Goal: Transaction & Acquisition: Purchase product/service

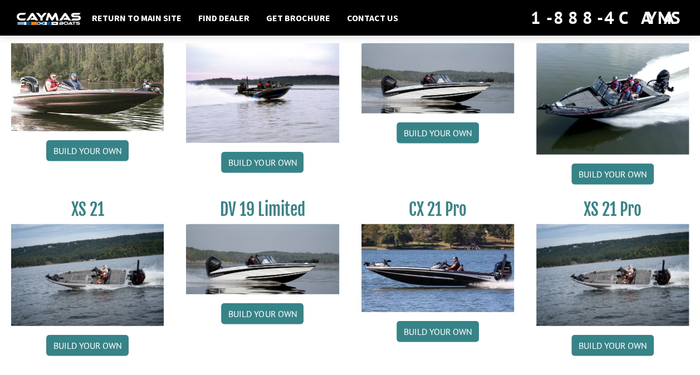
scroll to position [1307, 0]
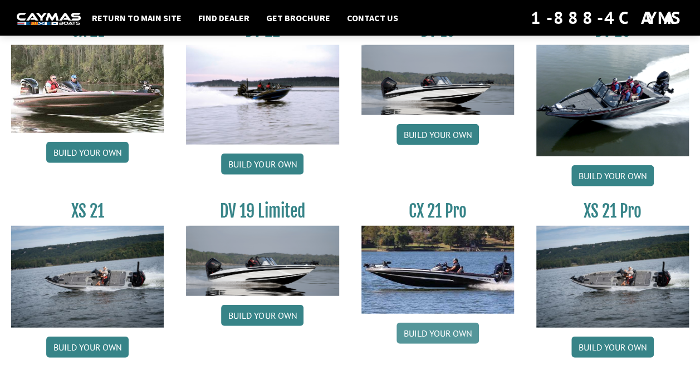
click at [424, 329] on link "Build your own" at bounding box center [438, 333] width 82 height 21
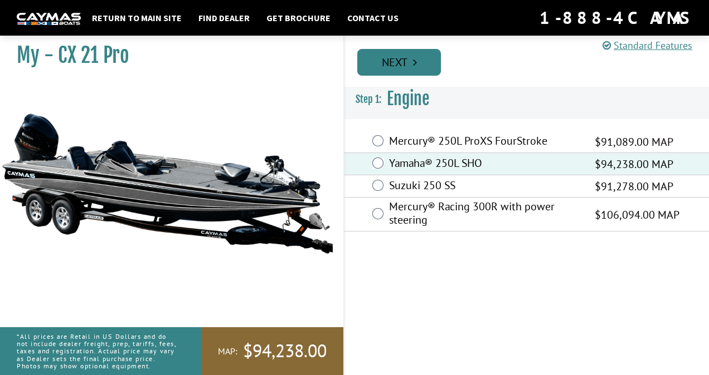
click at [404, 60] on link "Next" at bounding box center [399, 62] width 84 height 27
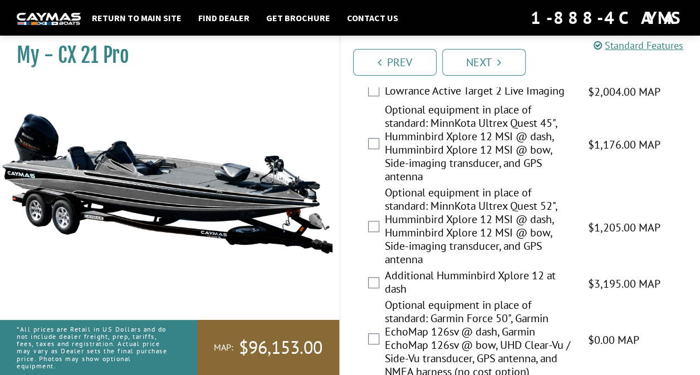
scroll to position [289, 0]
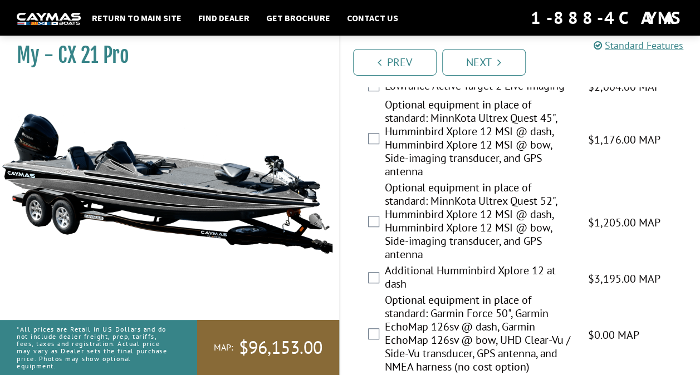
click at [388, 225] on label "Optional equipment in place of standard: MinnKota Ultrex Quest 52", Humminbird …" at bounding box center [479, 222] width 189 height 83
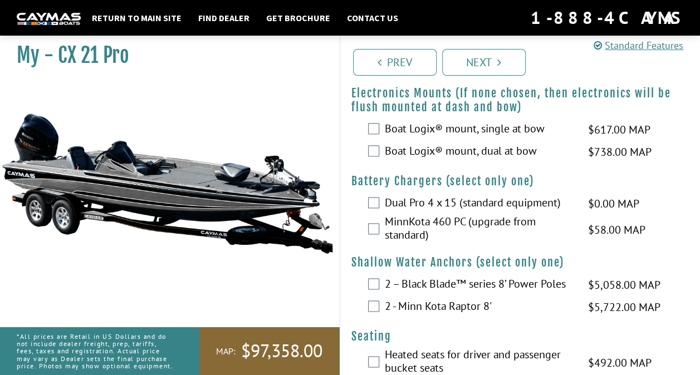
scroll to position [739, 0]
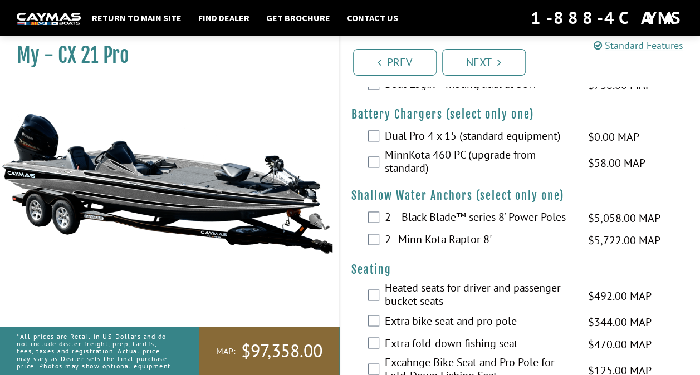
click at [381, 131] on div "Dual Pro 4 x 15 (standard equipment) $0.00 MAP $0.00 MSRP" at bounding box center [520, 137] width 360 height 22
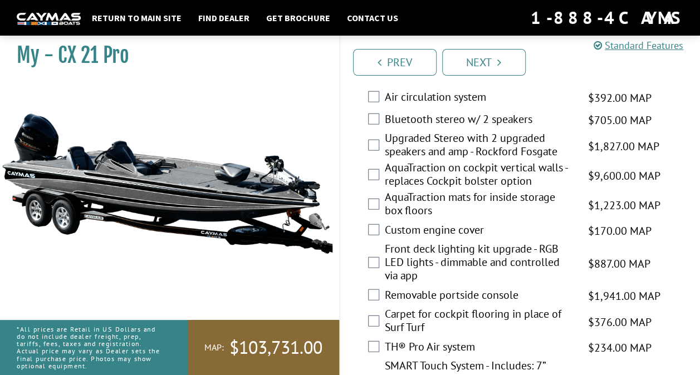
scroll to position [1284, 0]
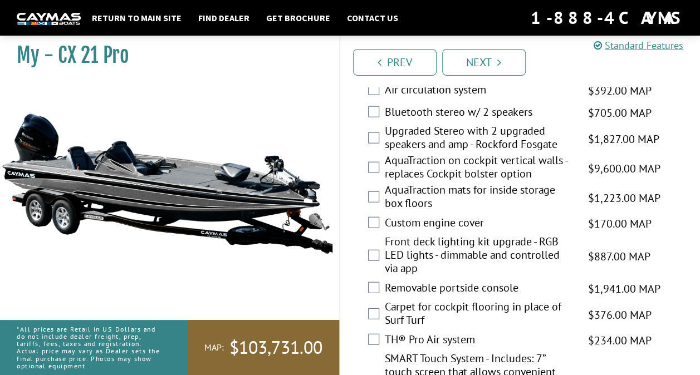
click at [408, 196] on label "AquaTraction mats for inside storage box floors" at bounding box center [479, 198] width 189 height 30
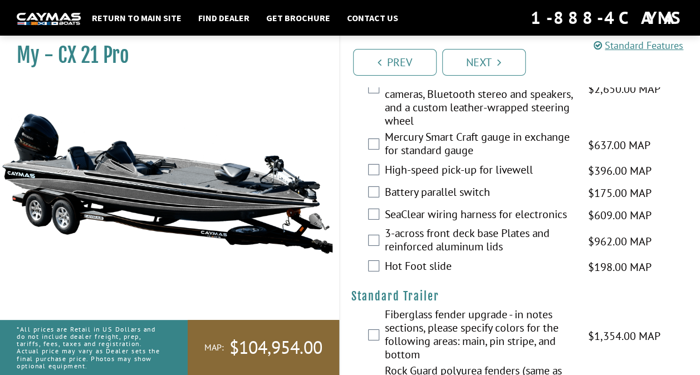
scroll to position [1591, 0]
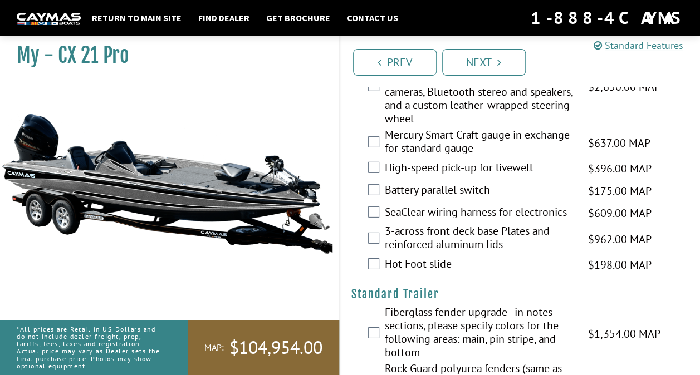
click at [387, 168] on label "High-speed pick-up for livewell" at bounding box center [479, 169] width 189 height 16
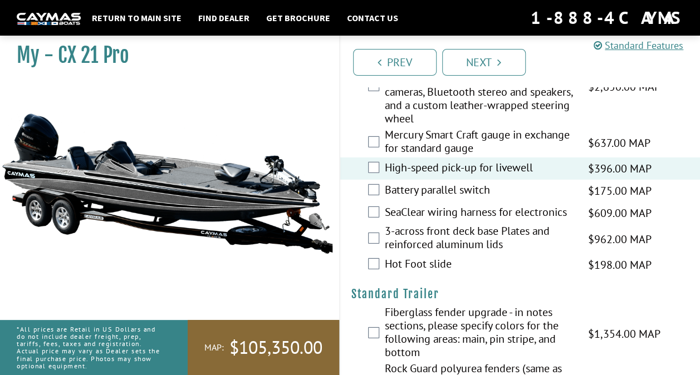
click at [390, 211] on label "SeaClear wiring harness for electronics" at bounding box center [479, 214] width 189 height 16
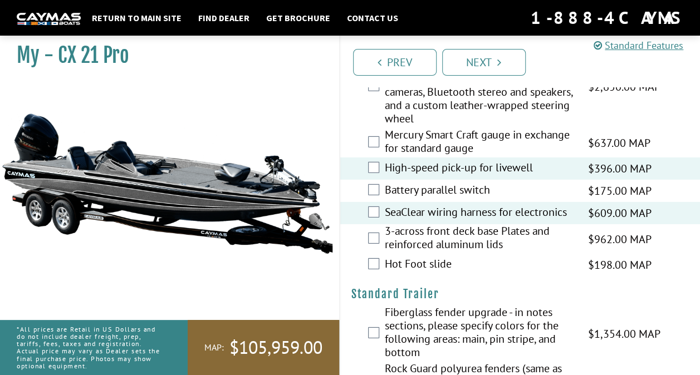
click at [383, 251] on div "3-across front deck base Plates and reinforced aluminum lids $962.00 MAP $1,136…" at bounding box center [520, 239] width 360 height 30
click at [383, 258] on div "Hot Foot slide $198.00 MAP $234.00 MSRP" at bounding box center [520, 265] width 360 height 22
click at [398, 265] on label "Hot Foot slide" at bounding box center [479, 265] width 189 height 16
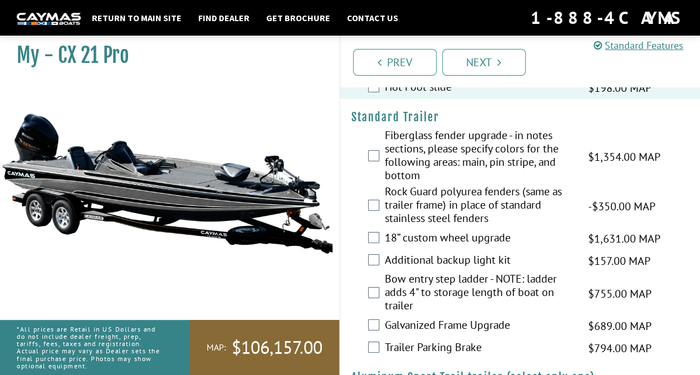
scroll to position [1784, 0]
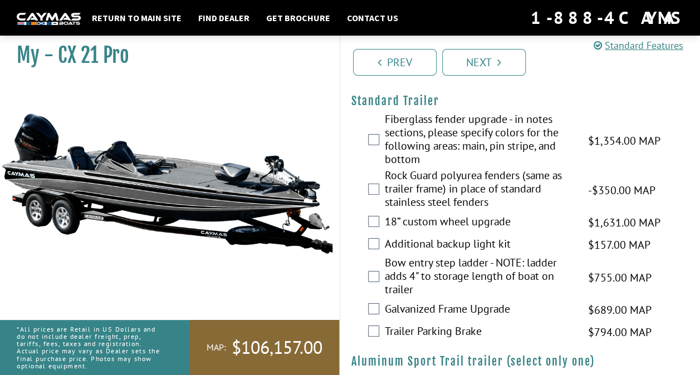
click at [475, 143] on label "Fiberglass fender upgrade - in notes sections, please specify colors for the fo…" at bounding box center [479, 141] width 189 height 56
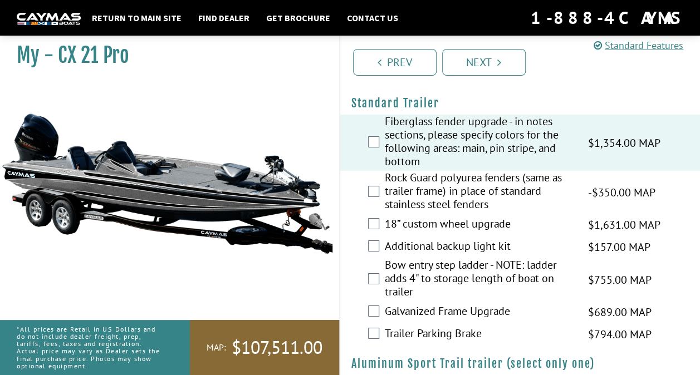
scroll to position [1787, 0]
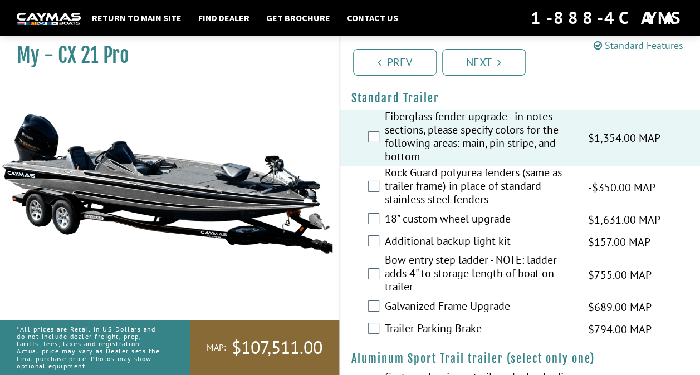
click at [432, 214] on label "18” custom wheel upgrade" at bounding box center [479, 220] width 189 height 16
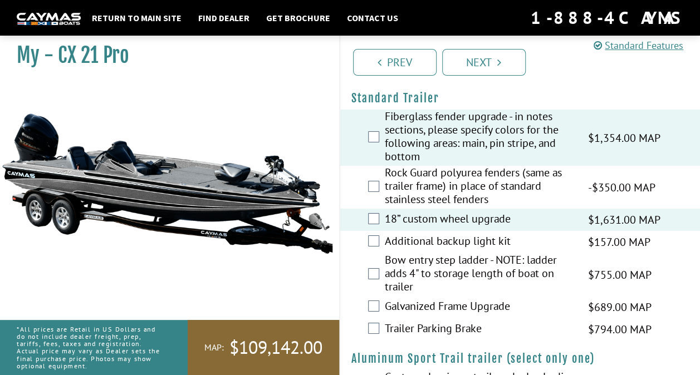
click at [459, 240] on label "Additional backup light kit" at bounding box center [479, 242] width 189 height 16
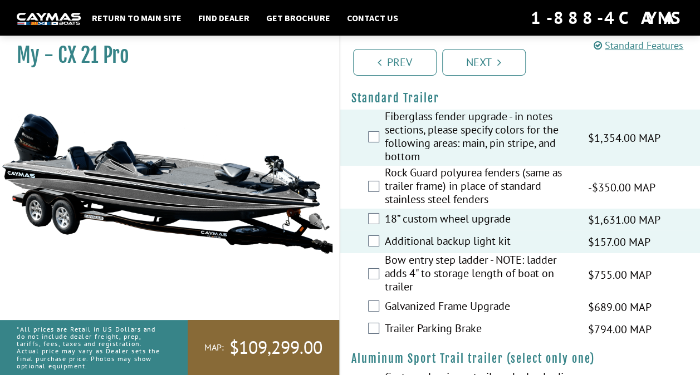
click at [430, 277] on label "Bow entry step ladder - NOTE: ladder adds 4" to storage length of boat on trail…" at bounding box center [479, 274] width 189 height 43
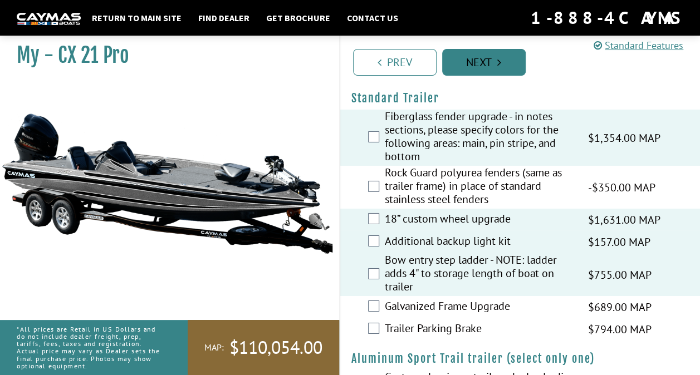
click at [479, 60] on link "Next" at bounding box center [484, 62] width 84 height 27
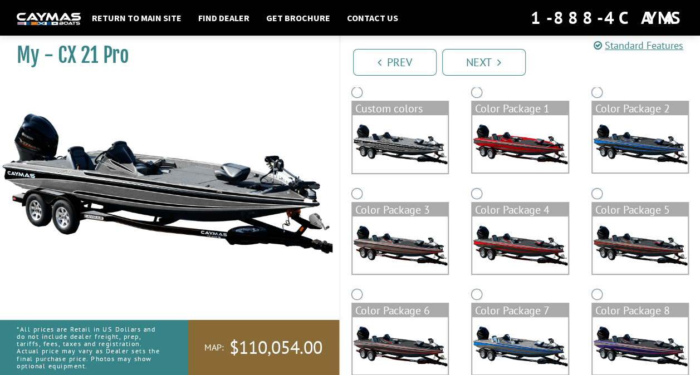
scroll to position [0, 0]
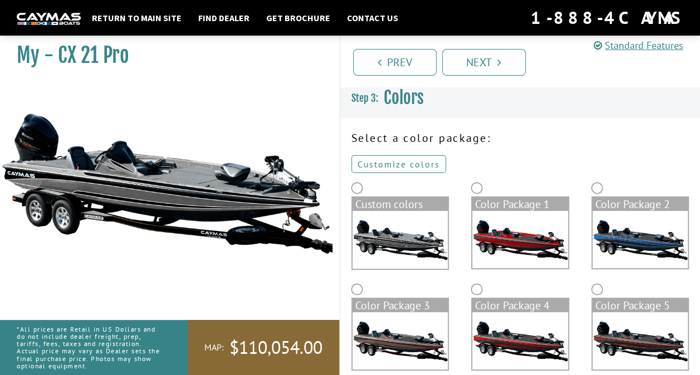
click at [404, 165] on link "Customize colors" at bounding box center [398, 164] width 95 height 18
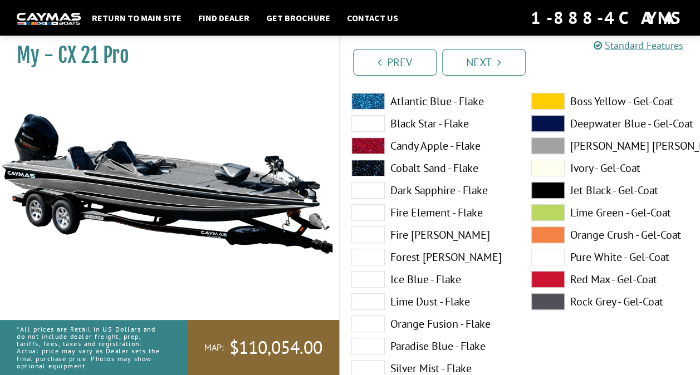
scroll to position [114, 0]
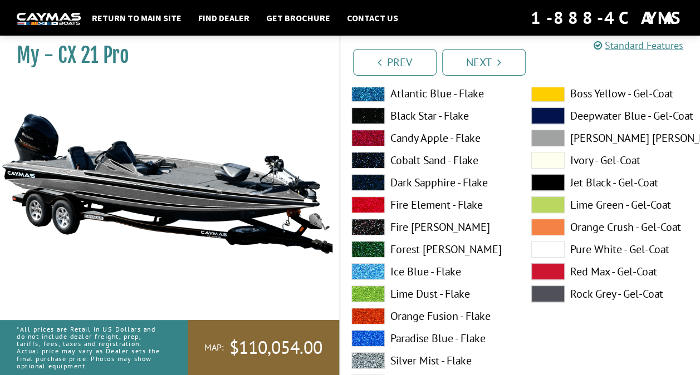
click at [568, 135] on label "Dove Gray - Gel-Coat" at bounding box center [610, 138] width 158 height 17
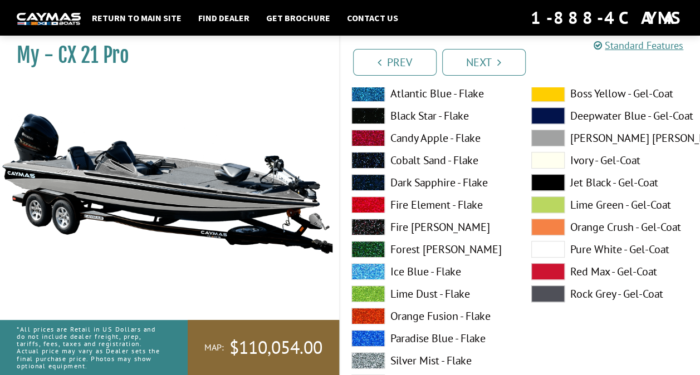
click at [417, 116] on label "Black Star - Flake" at bounding box center [430, 116] width 158 height 17
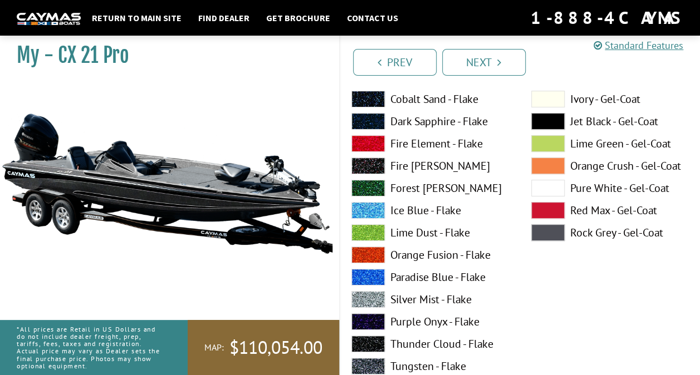
scroll to position [180, 0]
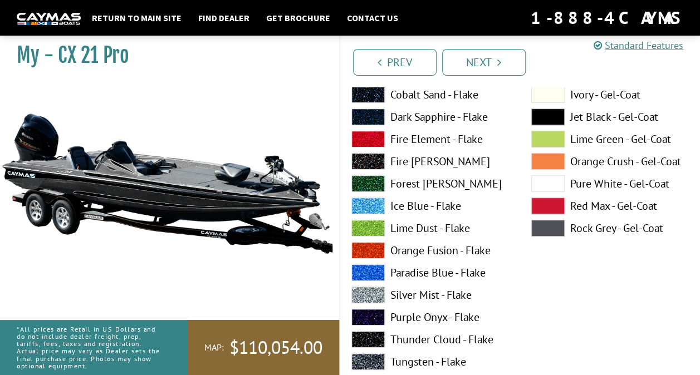
click at [382, 355] on span at bounding box center [367, 362] width 33 height 17
click at [405, 294] on label "Silver Mist - Flake" at bounding box center [430, 295] width 158 height 17
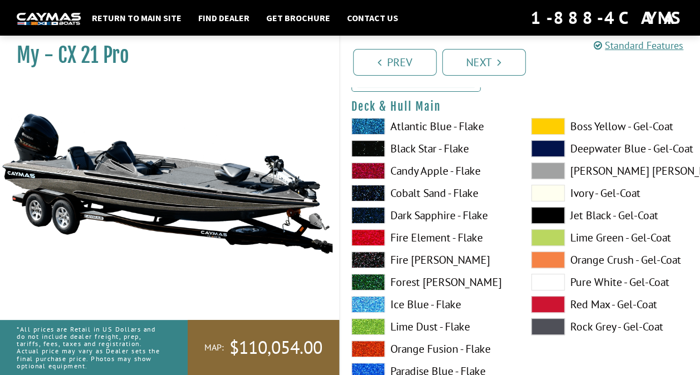
scroll to position [77, 0]
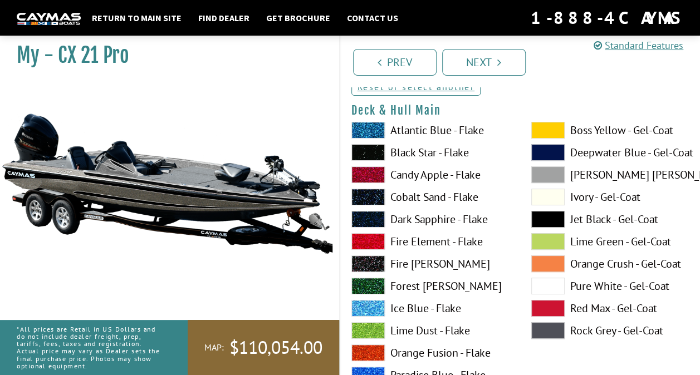
click at [390, 152] on label "Black Star - Flake" at bounding box center [430, 152] width 158 height 17
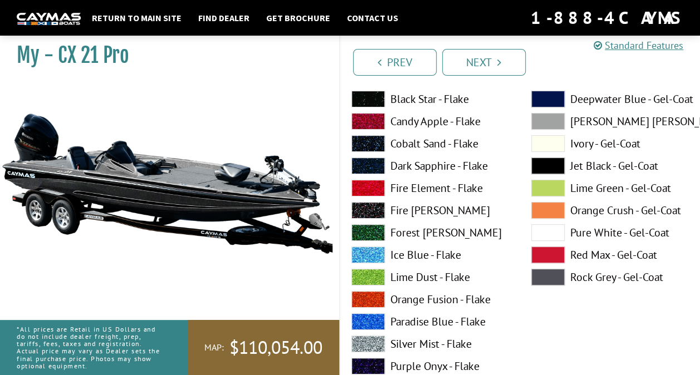
scroll to position [92, 0]
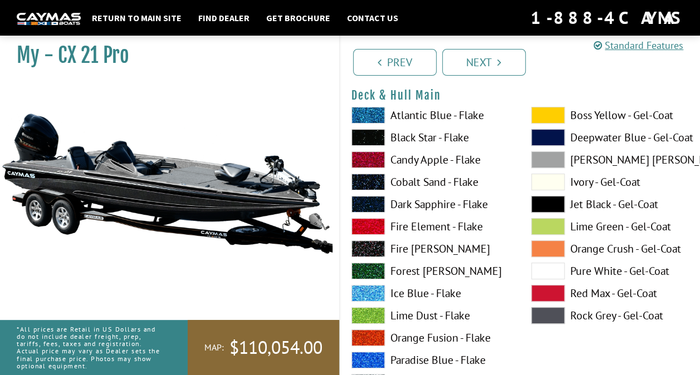
click at [450, 116] on label "Atlantic Blue - Flake" at bounding box center [430, 115] width 158 height 17
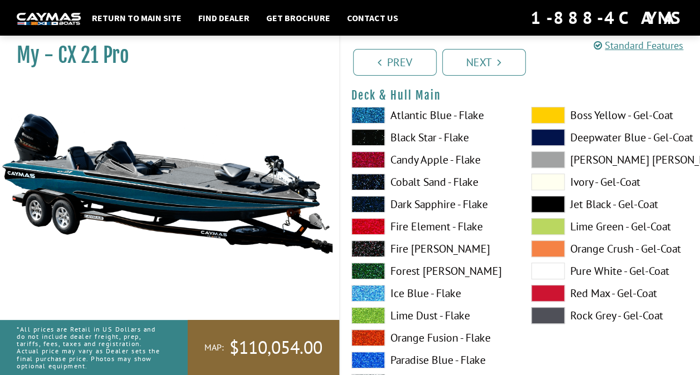
click at [417, 135] on label "Black Star - Flake" at bounding box center [430, 137] width 158 height 17
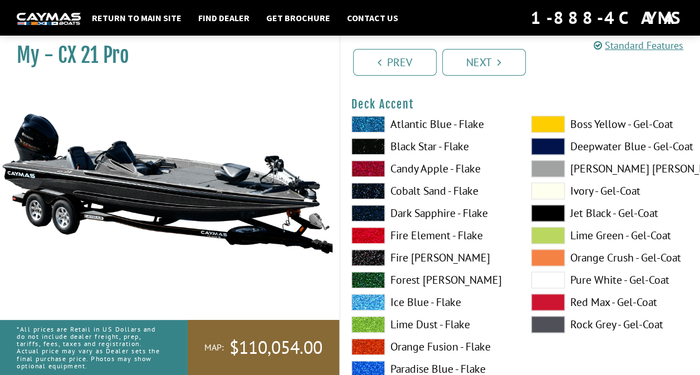
scroll to position [565, 0]
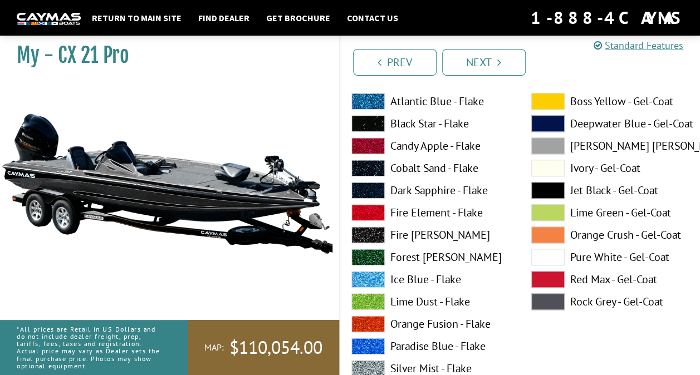
click at [461, 97] on label "Atlantic Blue - Flake" at bounding box center [430, 101] width 158 height 17
click at [577, 149] on label "Dove Gray - Gel-Coat" at bounding box center [610, 146] width 158 height 17
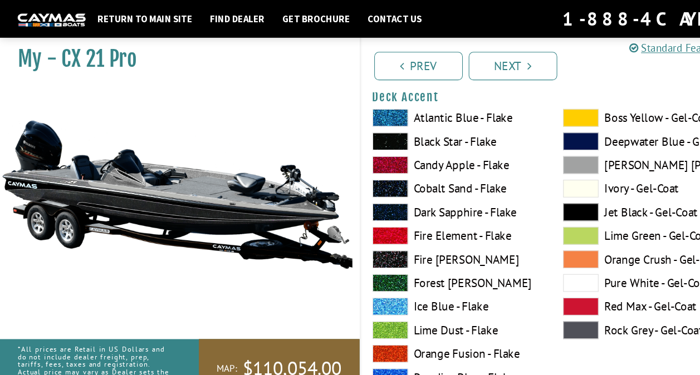
scroll to position [551, 0]
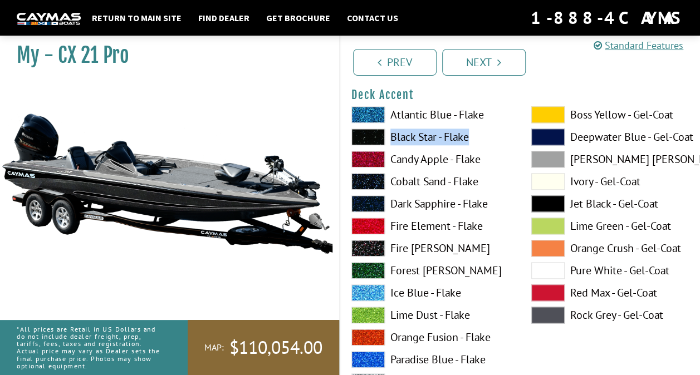
drag, startPoint x: 459, startPoint y: 144, endPoint x: 453, endPoint y: 146, distance: 6.5
click at [453, 146] on div "Atlantic Blue - Flake Black Star - Flake Candy Apple - Flake Cobalt Sand - Flak…" at bounding box center [430, 317] width 180 height 423
click at [290, 114] on img at bounding box center [167, 183] width 334 height 203
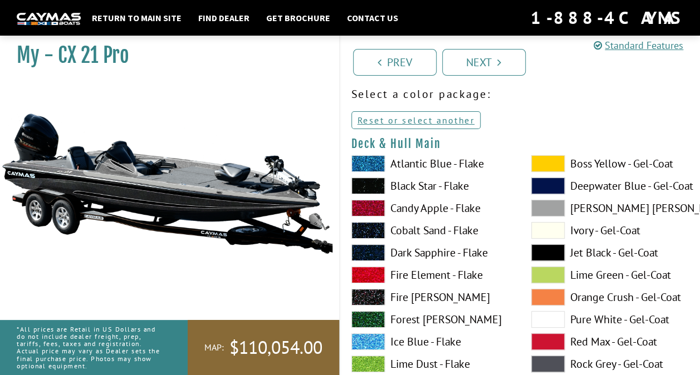
scroll to position [37, 0]
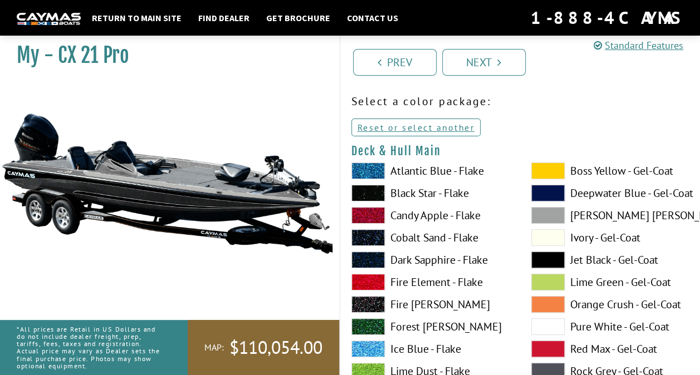
click at [557, 254] on span at bounding box center [547, 260] width 33 height 17
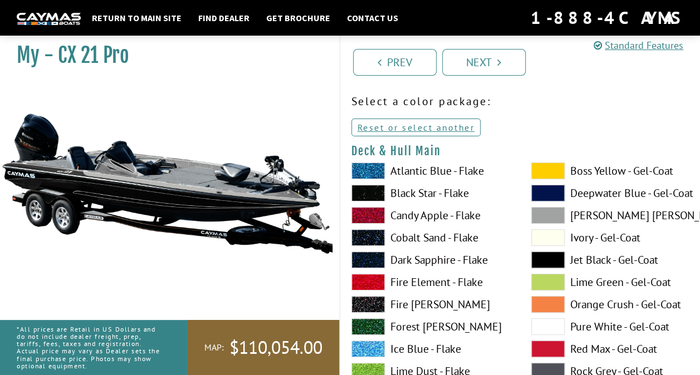
click at [557, 254] on span at bounding box center [547, 260] width 33 height 17
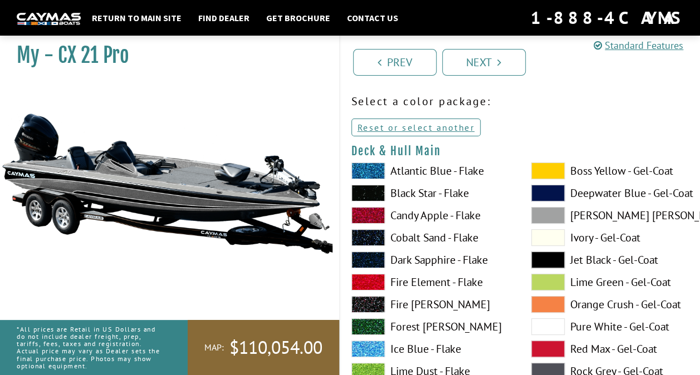
click at [415, 194] on label "Black Star - Flake" at bounding box center [430, 193] width 158 height 17
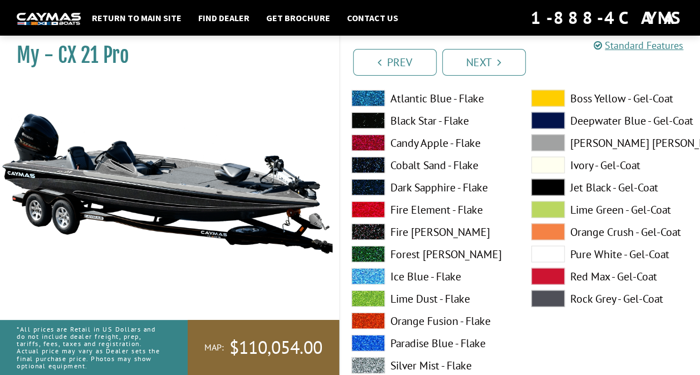
scroll to position [1019, 0]
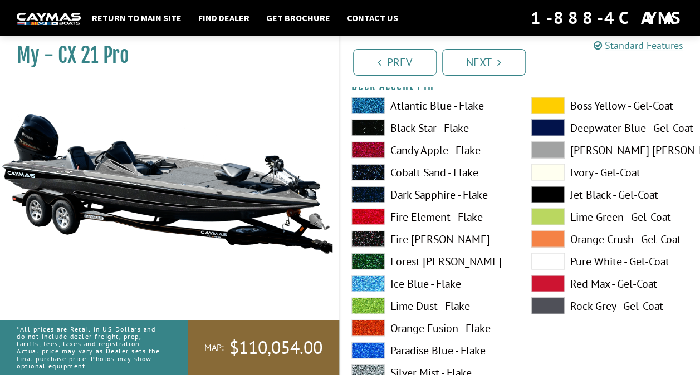
click at [410, 107] on label "Atlantic Blue - Flake" at bounding box center [430, 105] width 158 height 17
click at [398, 375] on label "Silver Mist - Flake" at bounding box center [430, 372] width 158 height 17
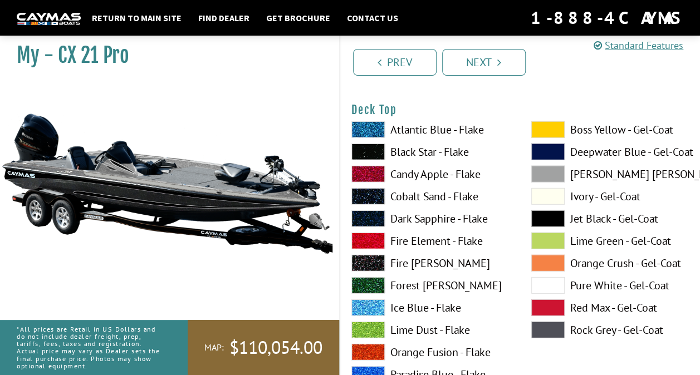
scroll to position [1468, 0]
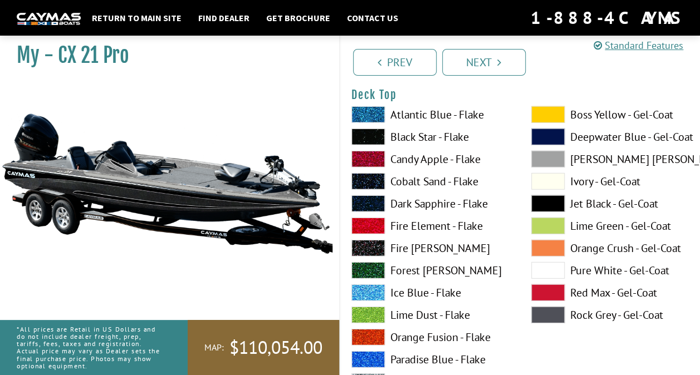
click at [553, 119] on span at bounding box center [547, 114] width 33 height 17
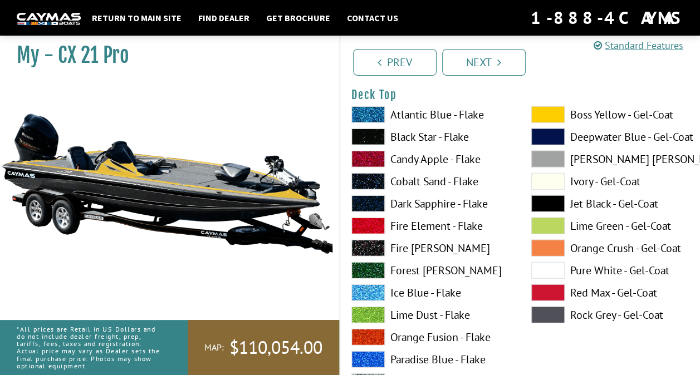
click at [545, 155] on span at bounding box center [547, 159] width 33 height 17
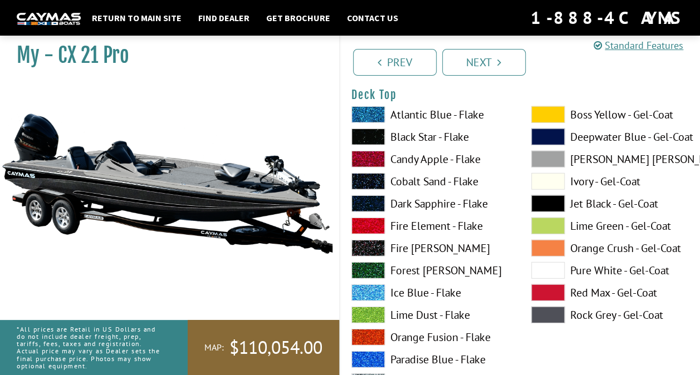
click at [405, 137] on label "Black Star - Flake" at bounding box center [430, 137] width 158 height 17
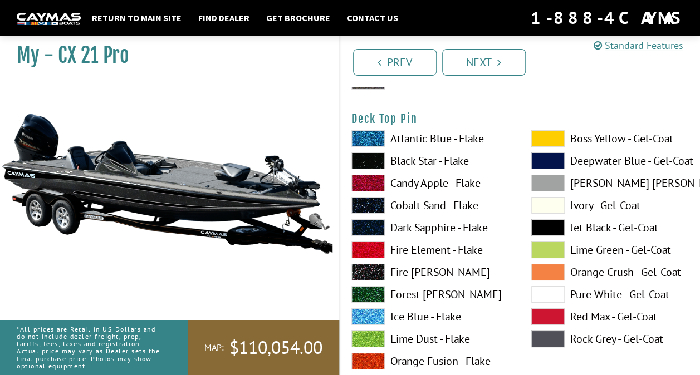
scroll to position [1918, 0]
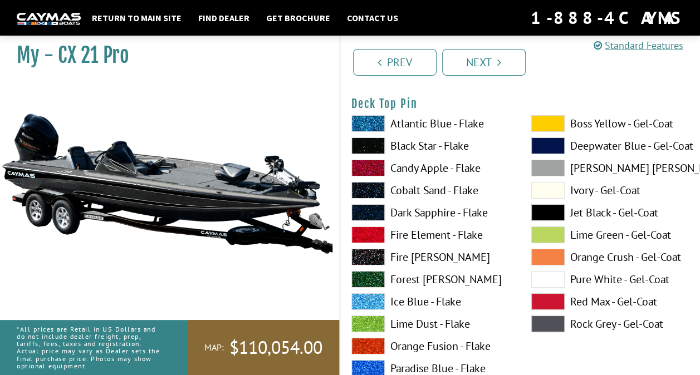
click at [564, 123] on span at bounding box center [547, 123] width 33 height 17
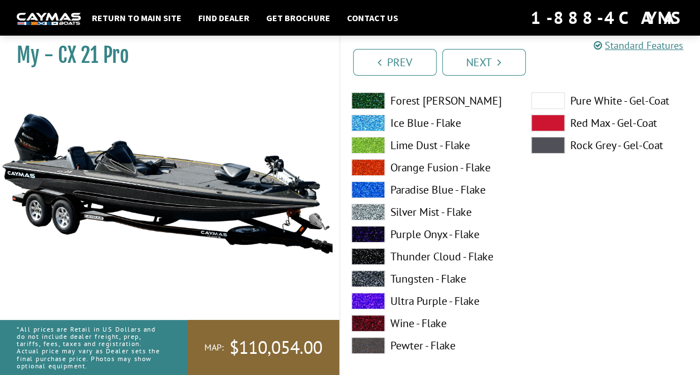
scroll to position [2127, 0]
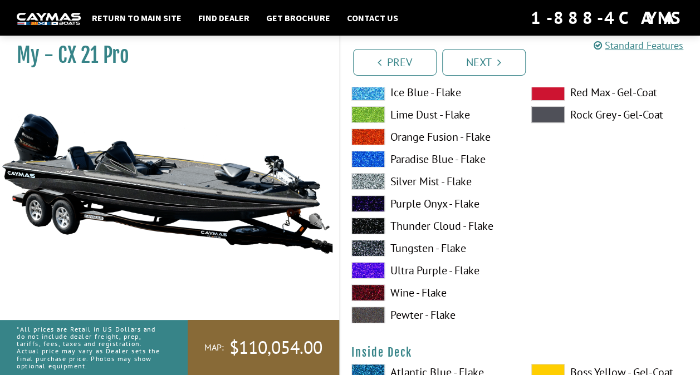
click at [403, 184] on label "Silver Mist - Flake" at bounding box center [430, 181] width 158 height 17
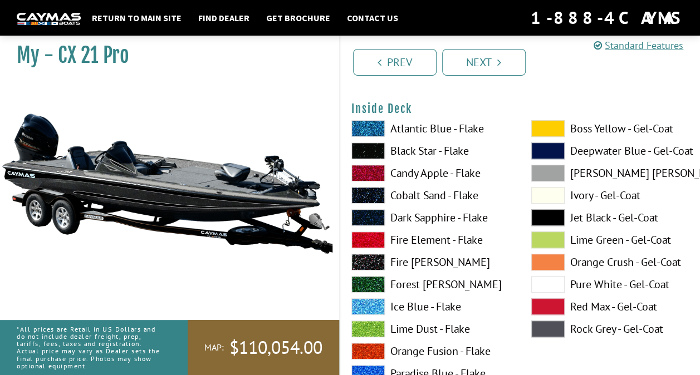
scroll to position [2378, 0]
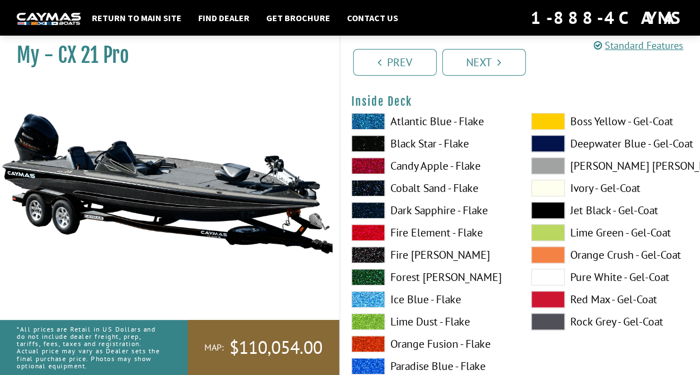
click at [587, 119] on label "Boss Yellow - Gel-Coat" at bounding box center [610, 121] width 158 height 17
click at [436, 145] on label "Black Star - Flake" at bounding box center [430, 143] width 158 height 17
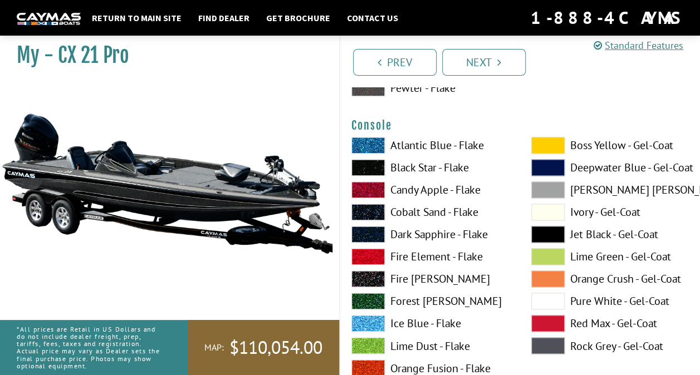
scroll to position [2821, 0]
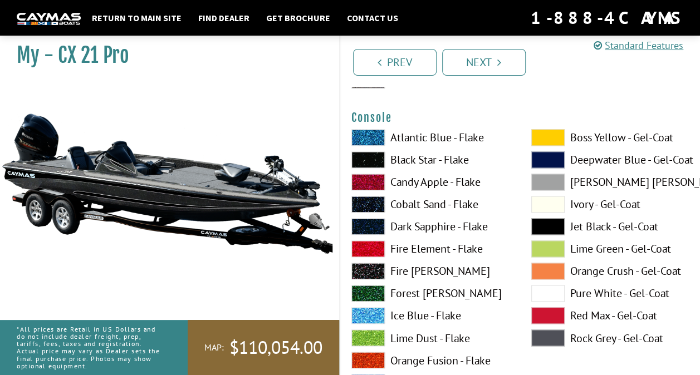
click at [615, 139] on label "Boss Yellow - Gel-Coat" at bounding box center [610, 137] width 158 height 17
click at [438, 159] on label "Black Star - Flake" at bounding box center [430, 160] width 158 height 17
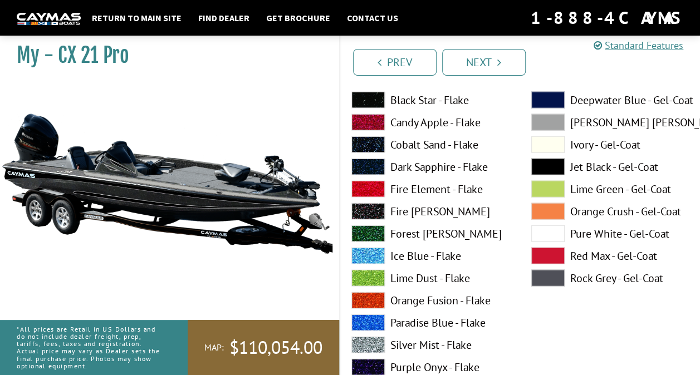
scroll to position [3361, 0]
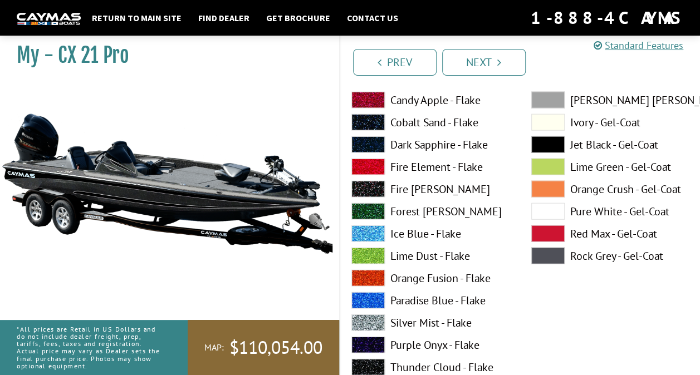
click at [394, 315] on label "Silver Mist - Flake" at bounding box center [430, 323] width 158 height 17
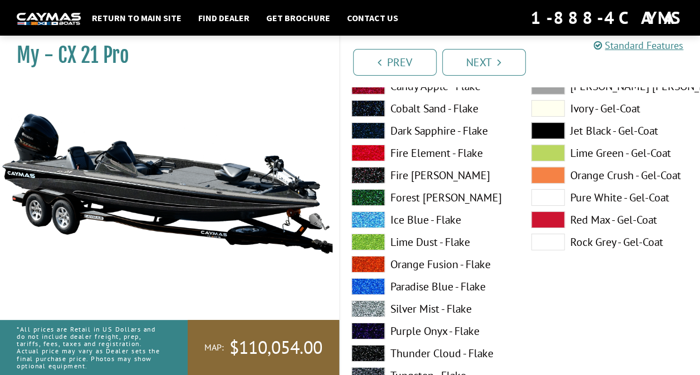
scroll to position [3841, 0]
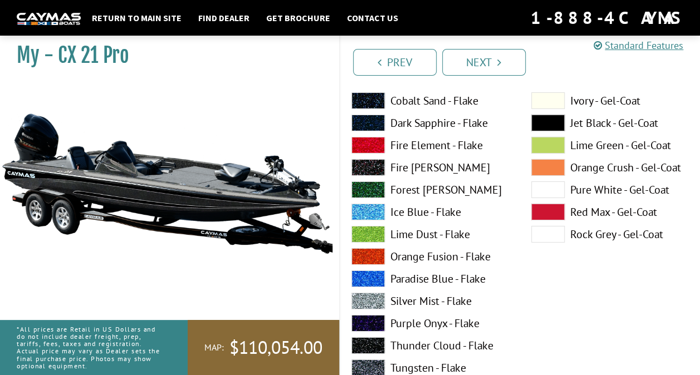
click at [400, 303] on label "Silver Mist - Flake" at bounding box center [430, 301] width 158 height 17
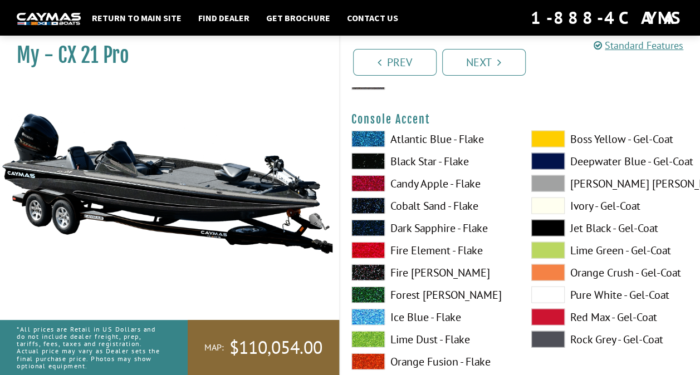
scroll to position [3293, 0]
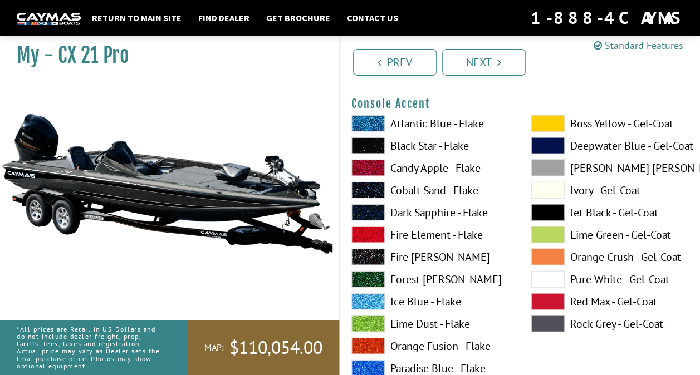
click at [451, 143] on label "Black Star - Flake" at bounding box center [430, 146] width 158 height 17
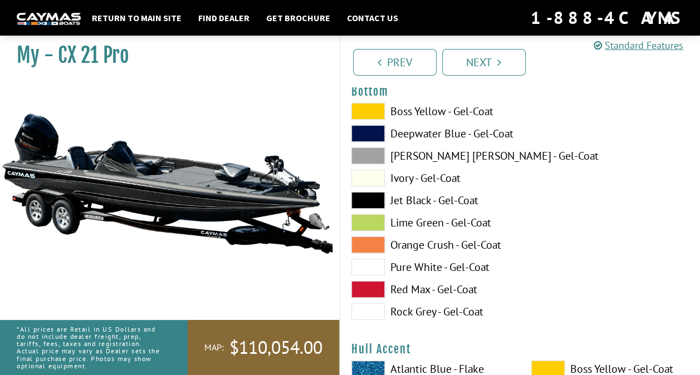
scroll to position [4245, 0]
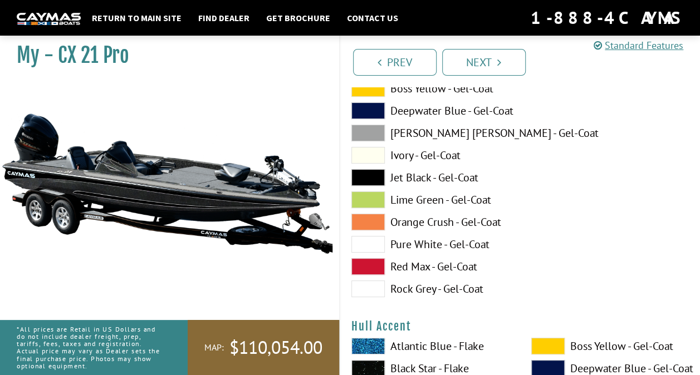
click at [417, 178] on label "Jet Black - Gel-Coat" at bounding box center [430, 177] width 158 height 17
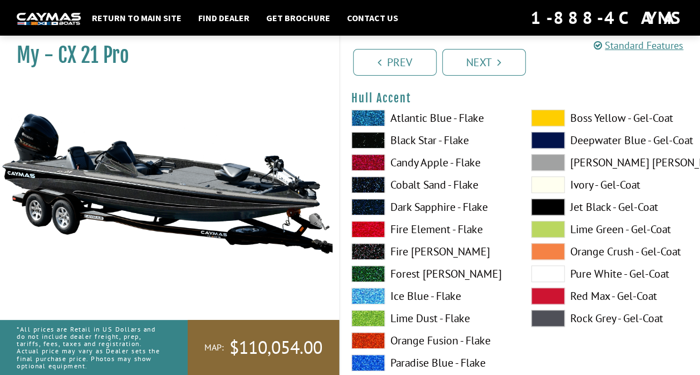
scroll to position [4481, 0]
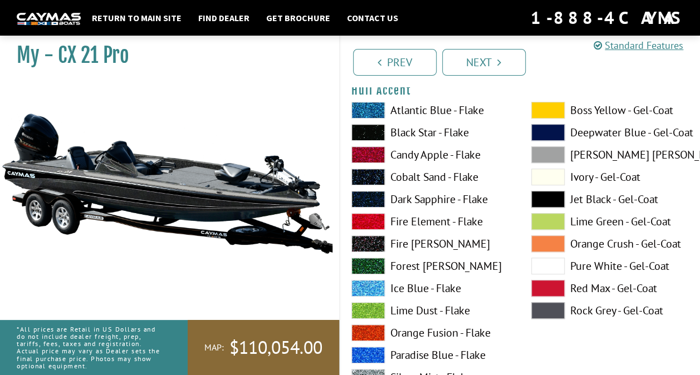
click at [586, 104] on label "Boss Yellow - Gel-Coat" at bounding box center [610, 110] width 158 height 17
click at [447, 135] on label "Black Star - Flake" at bounding box center [430, 132] width 158 height 17
click at [580, 155] on label "Dove Gray - Gel-Coat" at bounding box center [610, 154] width 158 height 17
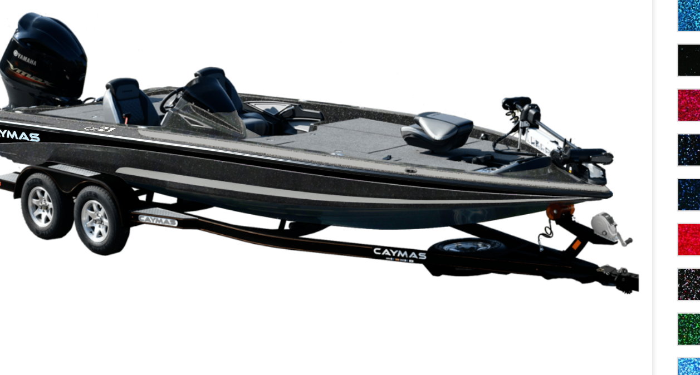
scroll to position [4932, 0]
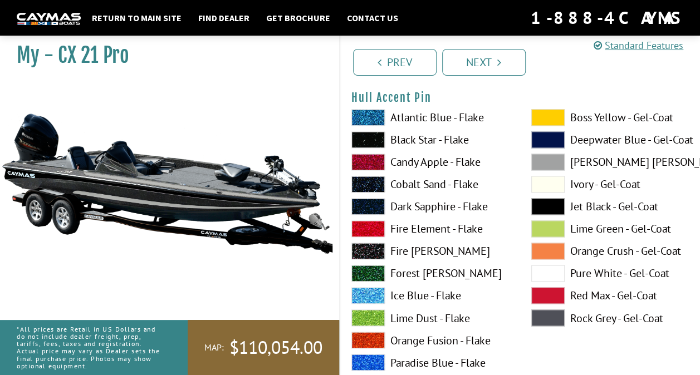
click at [550, 114] on span at bounding box center [547, 117] width 33 height 17
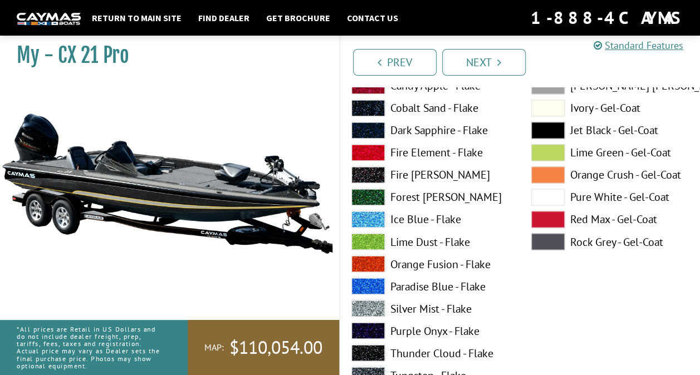
scroll to position [5016, 0]
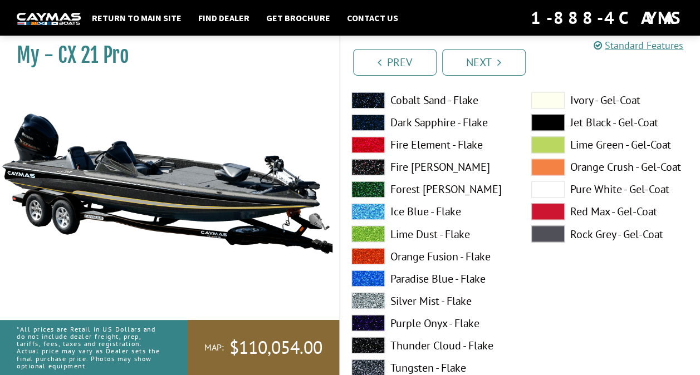
click at [416, 299] on label "Silver Mist - Flake" at bounding box center [430, 300] width 158 height 17
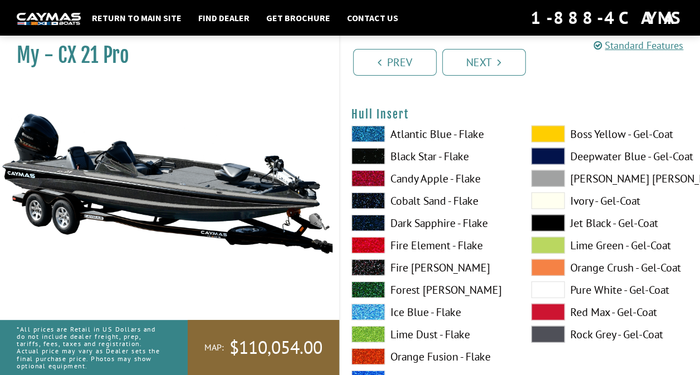
scroll to position [5382, 0]
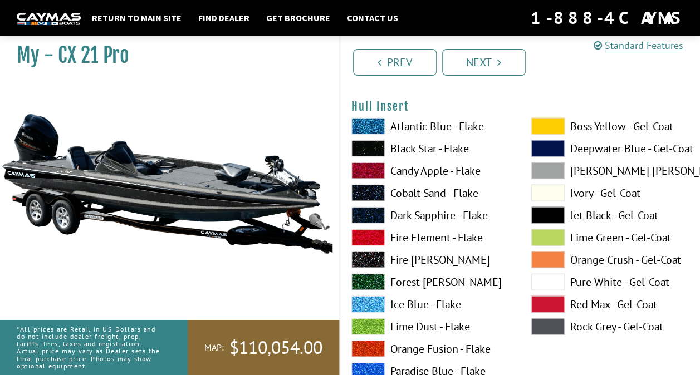
click at [586, 132] on div "Boss Yellow - Gel-Coat Deepwater Blue - Gel-Coat Dove Gray - Gel-Coat Ivory - G…" at bounding box center [610, 329] width 180 height 423
click at [576, 119] on label "Boss Yellow - Gel-Coat" at bounding box center [610, 126] width 158 height 17
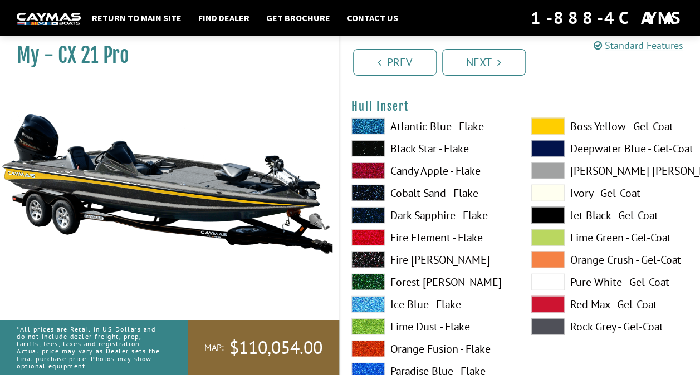
click at [546, 165] on span at bounding box center [547, 171] width 33 height 17
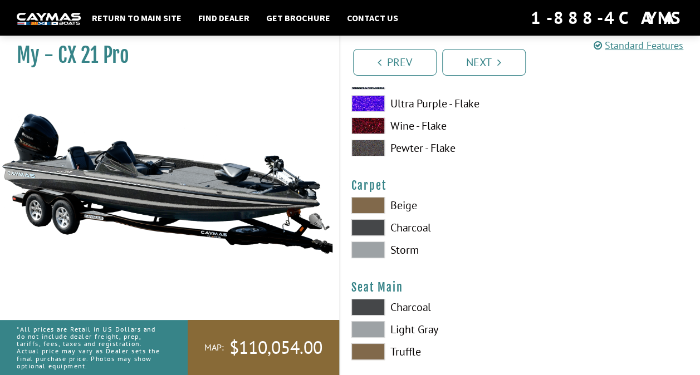
scroll to position [6227, 0]
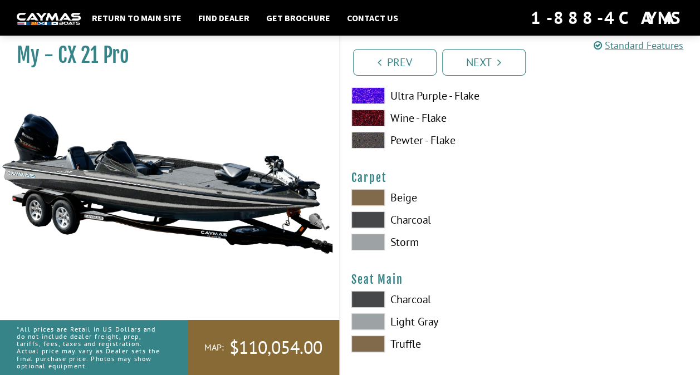
click at [399, 240] on label "Storm" at bounding box center [430, 242] width 158 height 17
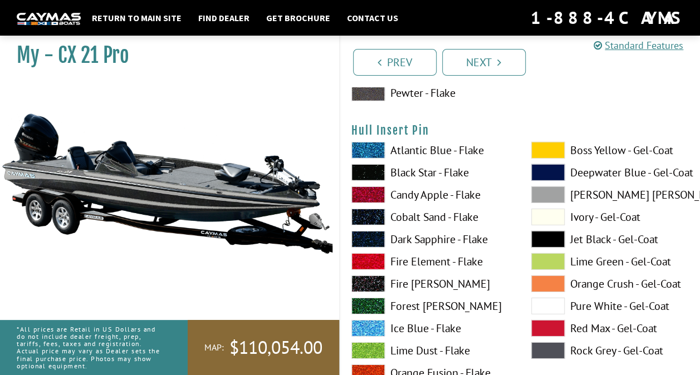
scroll to position [5838, 0]
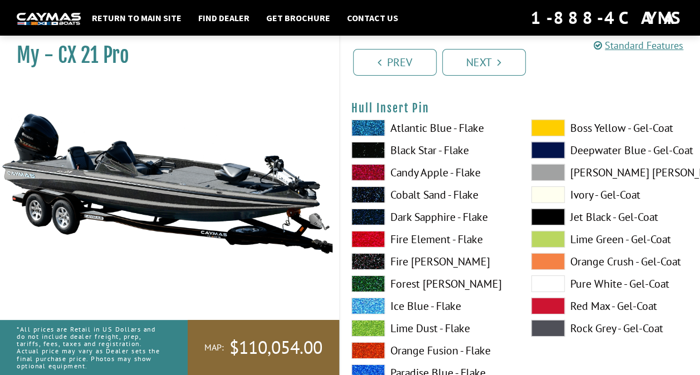
click at [582, 121] on label "Boss Yellow - Gel-Coat" at bounding box center [610, 128] width 158 height 17
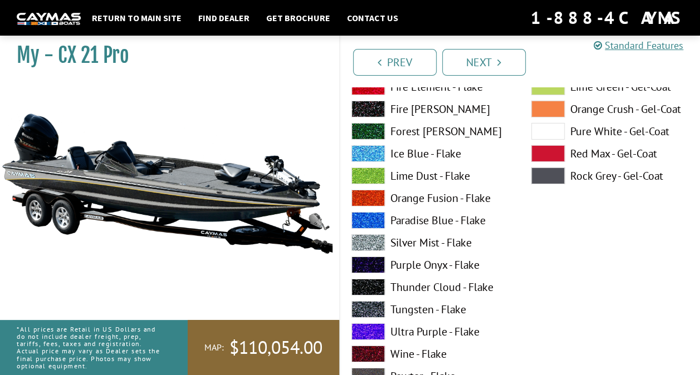
scroll to position [5999, 0]
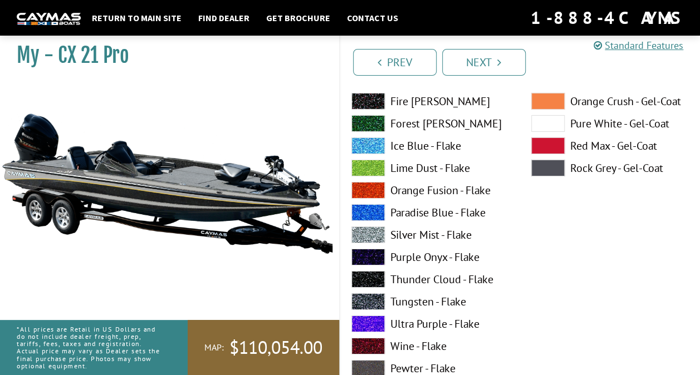
click at [441, 234] on label "Silver Mist - Flake" at bounding box center [430, 235] width 158 height 17
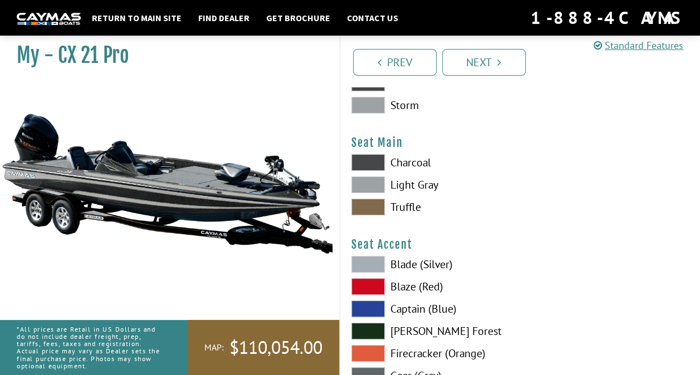
scroll to position [6326, 0]
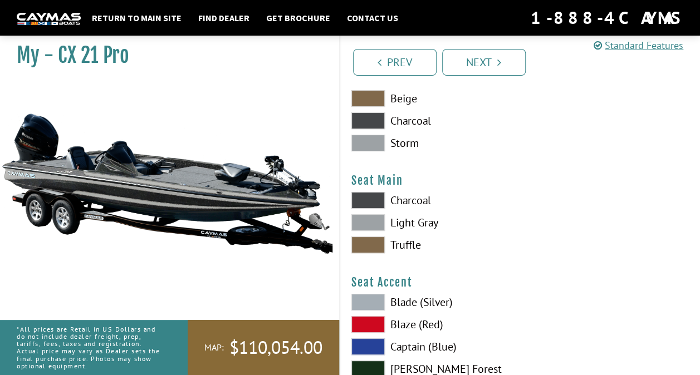
click at [380, 216] on span at bounding box center [367, 222] width 33 height 17
click at [390, 198] on label "Charcoal" at bounding box center [430, 200] width 158 height 17
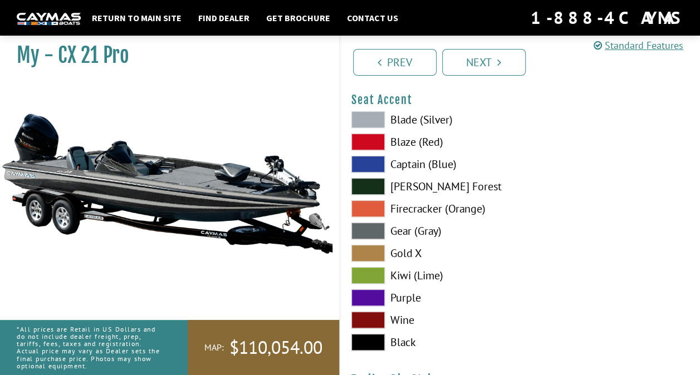
scroll to position [6478, 0]
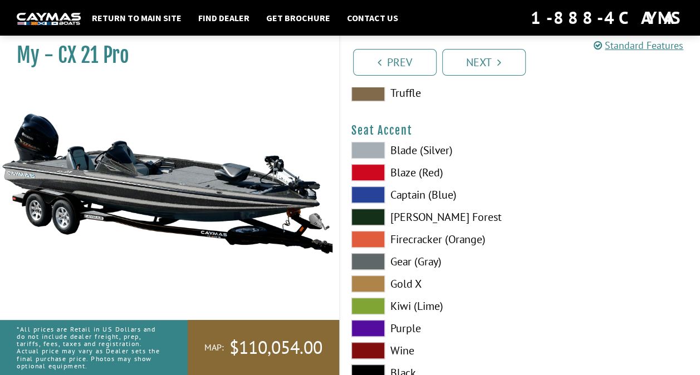
click at [404, 144] on label "Blade (Silver)" at bounding box center [430, 150] width 158 height 17
click at [395, 365] on label "Black" at bounding box center [430, 373] width 158 height 17
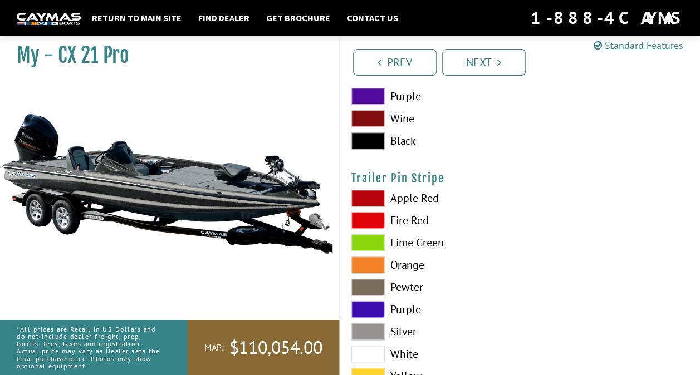
scroll to position [6787, 0]
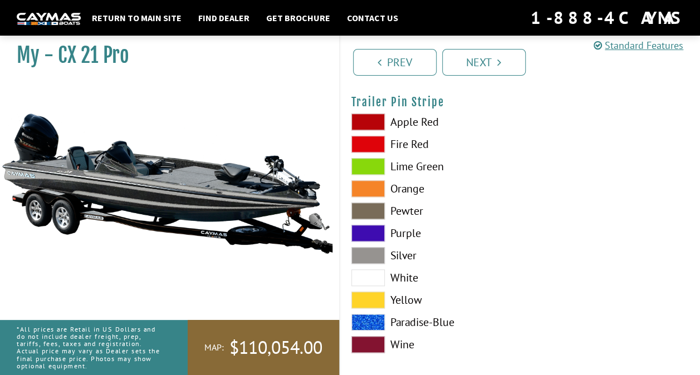
click at [409, 251] on label "Silver" at bounding box center [430, 255] width 158 height 17
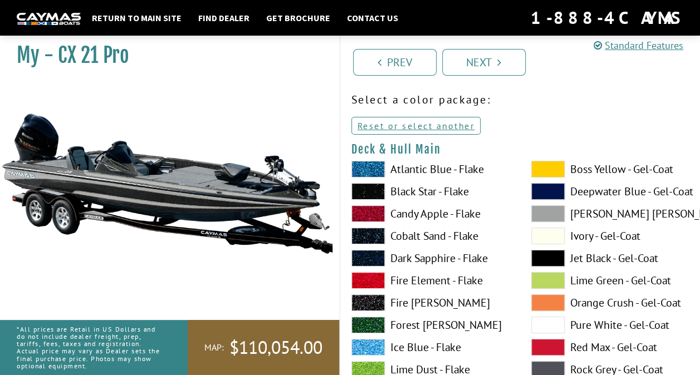
scroll to position [0, 0]
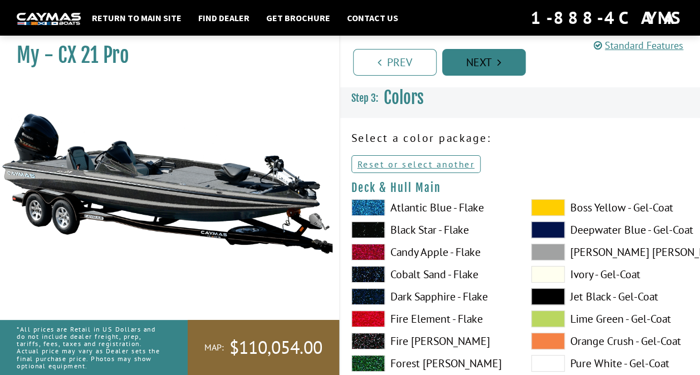
click at [514, 67] on link "Next" at bounding box center [484, 62] width 84 height 27
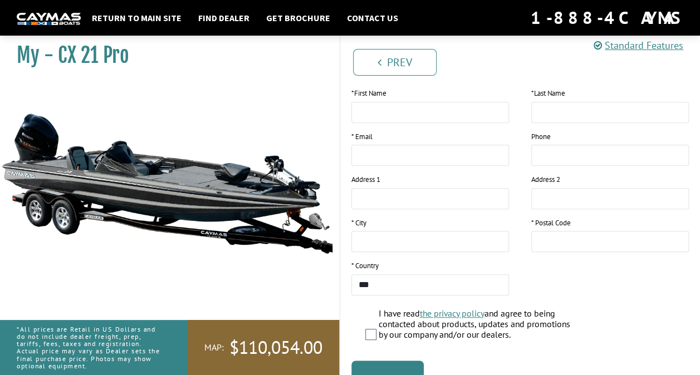
scroll to position [183, 0]
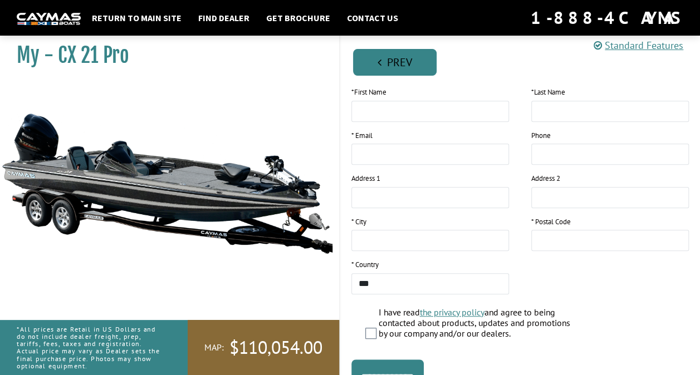
click at [382, 66] on link "Prev" at bounding box center [395, 62] width 84 height 27
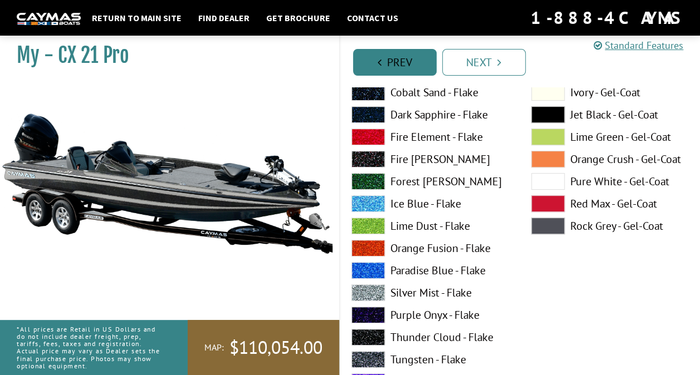
click at [382, 66] on link "Prev" at bounding box center [395, 62] width 84 height 27
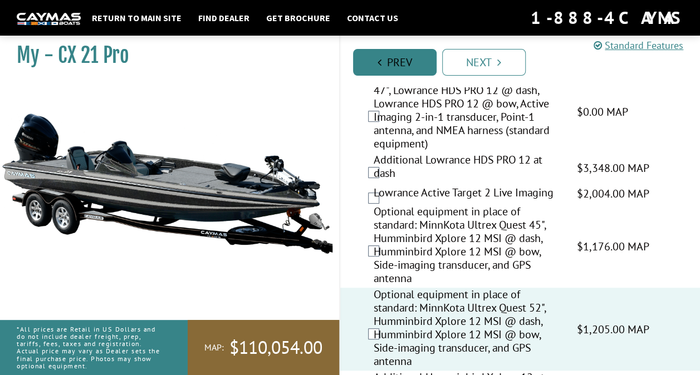
scroll to position [182, 0]
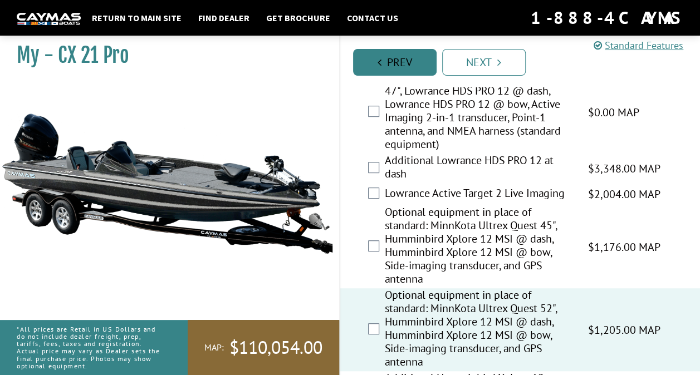
click at [382, 66] on link "Prev" at bounding box center [395, 62] width 84 height 27
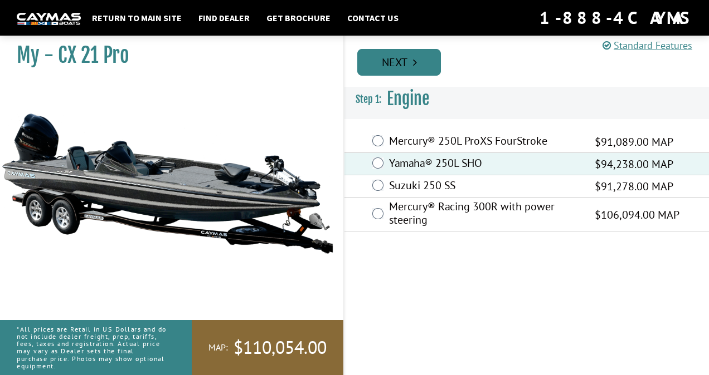
click at [381, 66] on link "Next" at bounding box center [399, 62] width 84 height 27
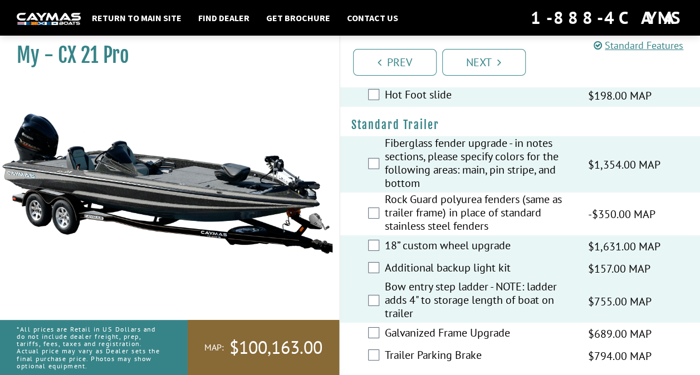
scroll to position [1758, 0]
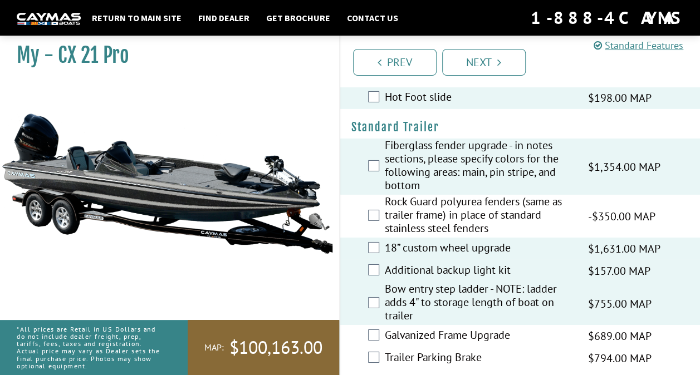
click at [385, 156] on label "Fiberglass fender upgrade - in notes sections, please specify colors for the fo…" at bounding box center [479, 167] width 189 height 56
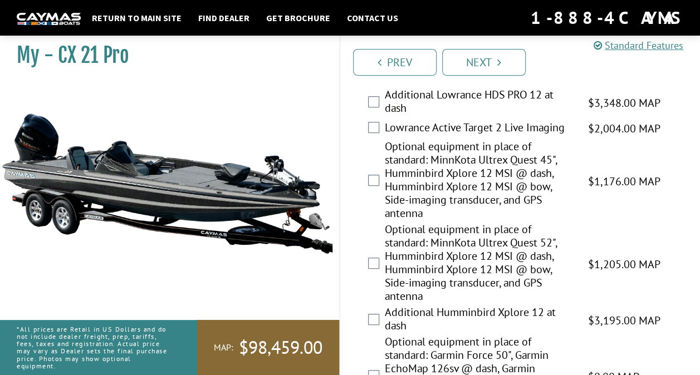
scroll to position [0, 0]
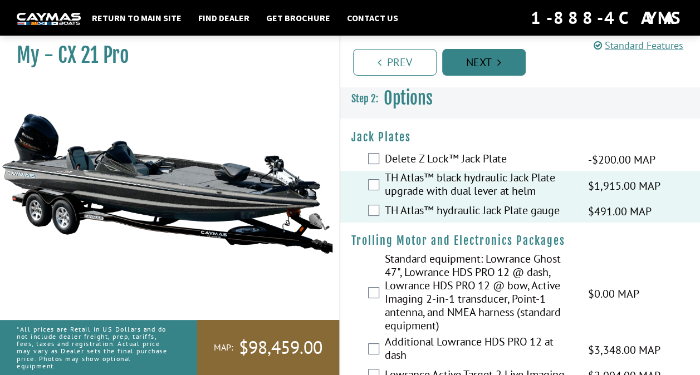
click at [472, 57] on link "Next" at bounding box center [484, 62] width 84 height 27
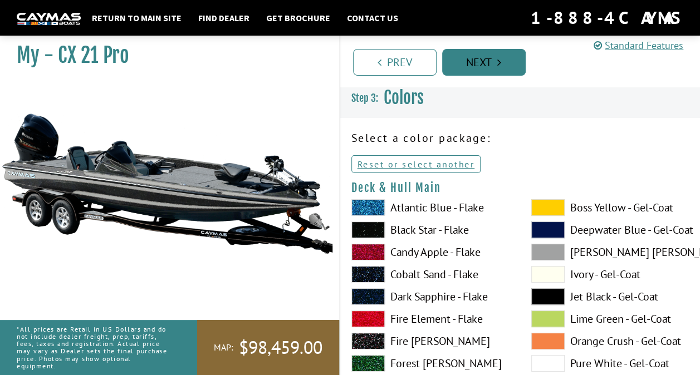
click at [479, 58] on link "Next" at bounding box center [484, 62] width 84 height 27
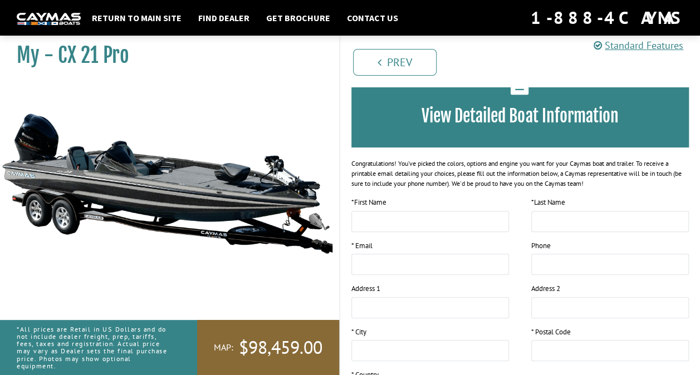
scroll to position [75, 0]
